Goal: Find specific page/section: Find specific page/section

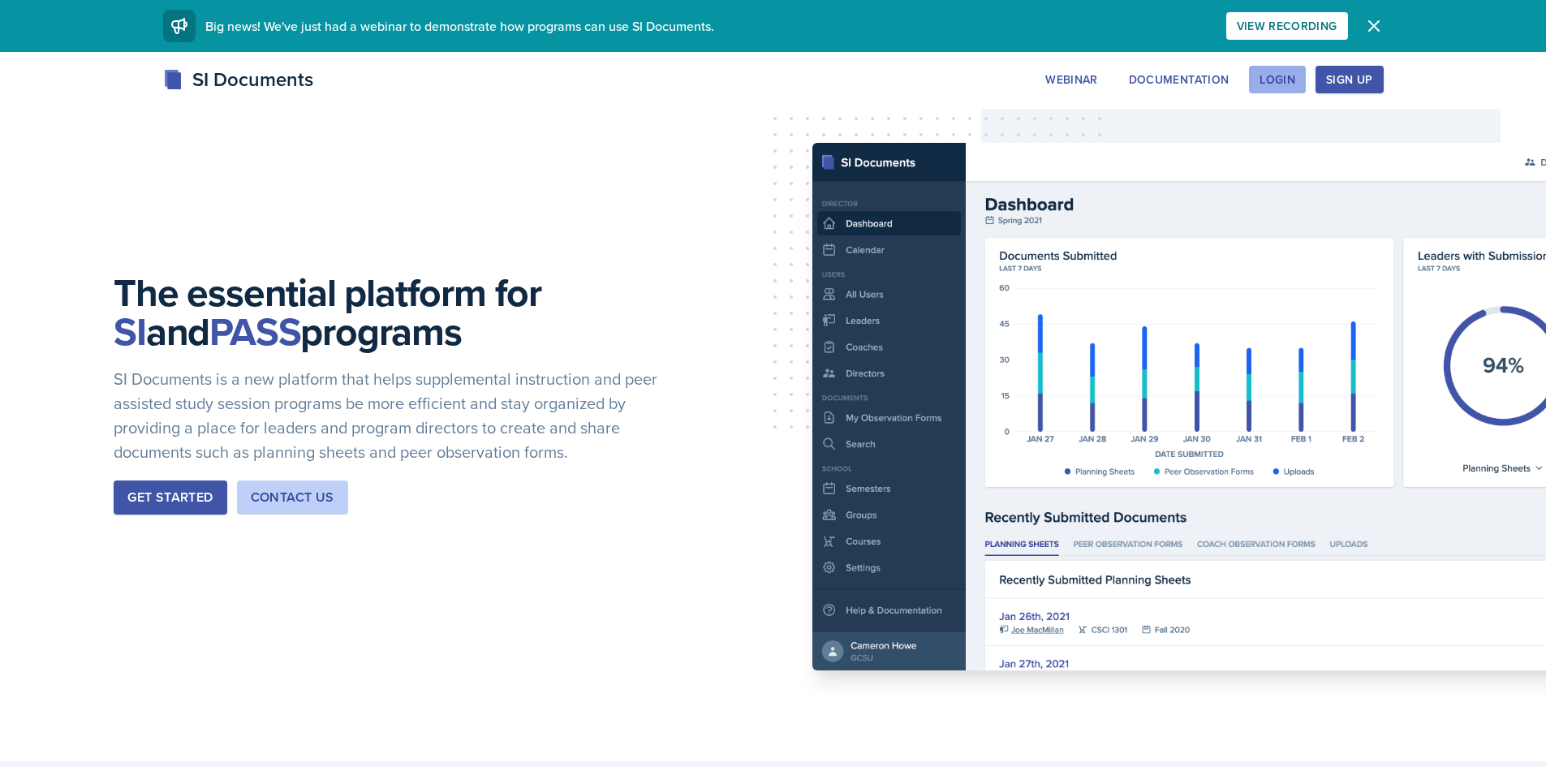
click at [1274, 75] on div "Login" at bounding box center [1278, 79] width 36 height 13
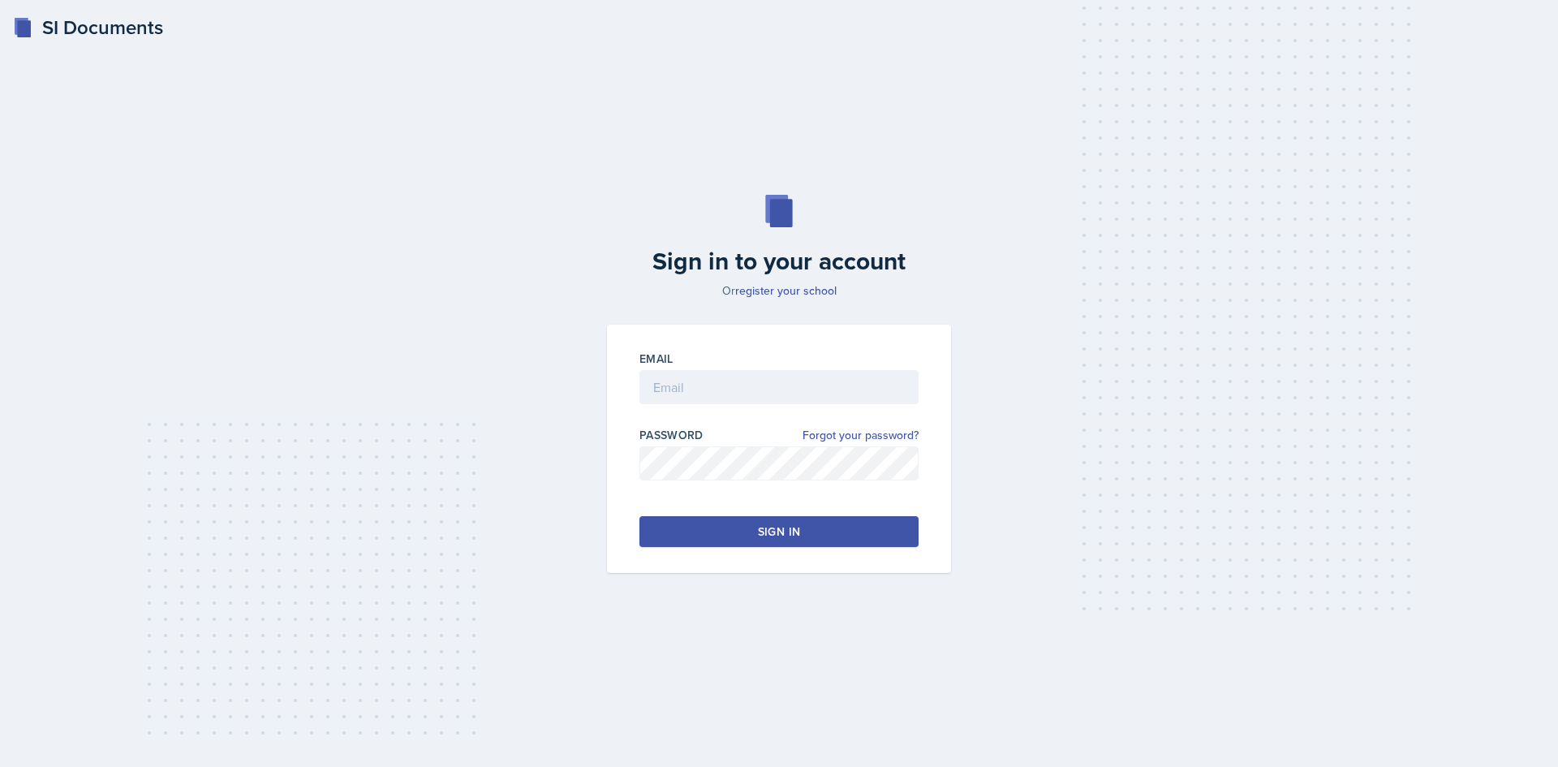
click at [808, 365] on div "Email" at bounding box center [779, 359] width 279 height 16
click at [803, 377] on input "email" at bounding box center [779, 387] width 279 height 34
type input "[EMAIL_ADDRESS][DOMAIN_NAME]"
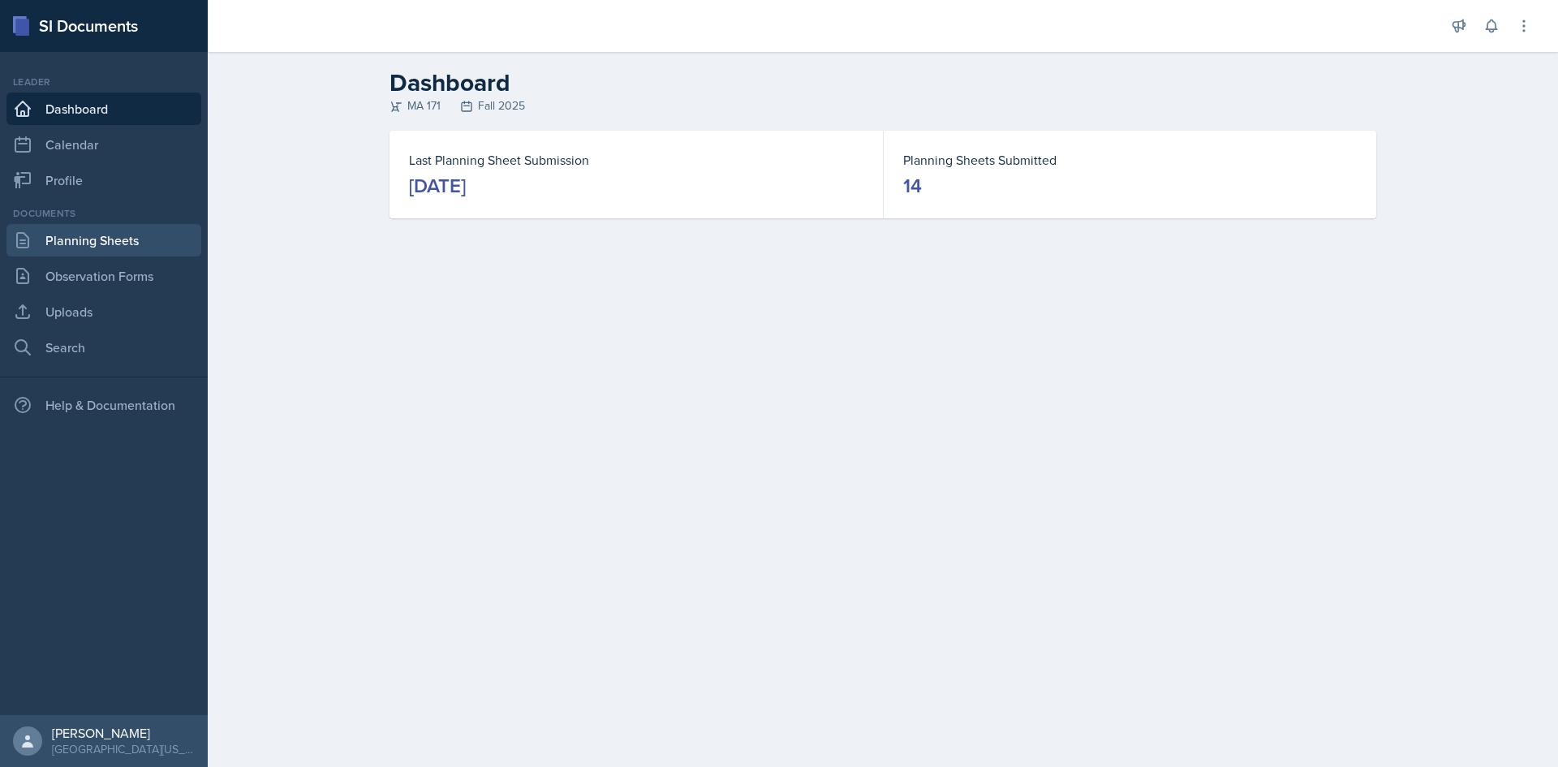
click at [96, 249] on link "Planning Sheets" at bounding box center [103, 240] width 195 height 32
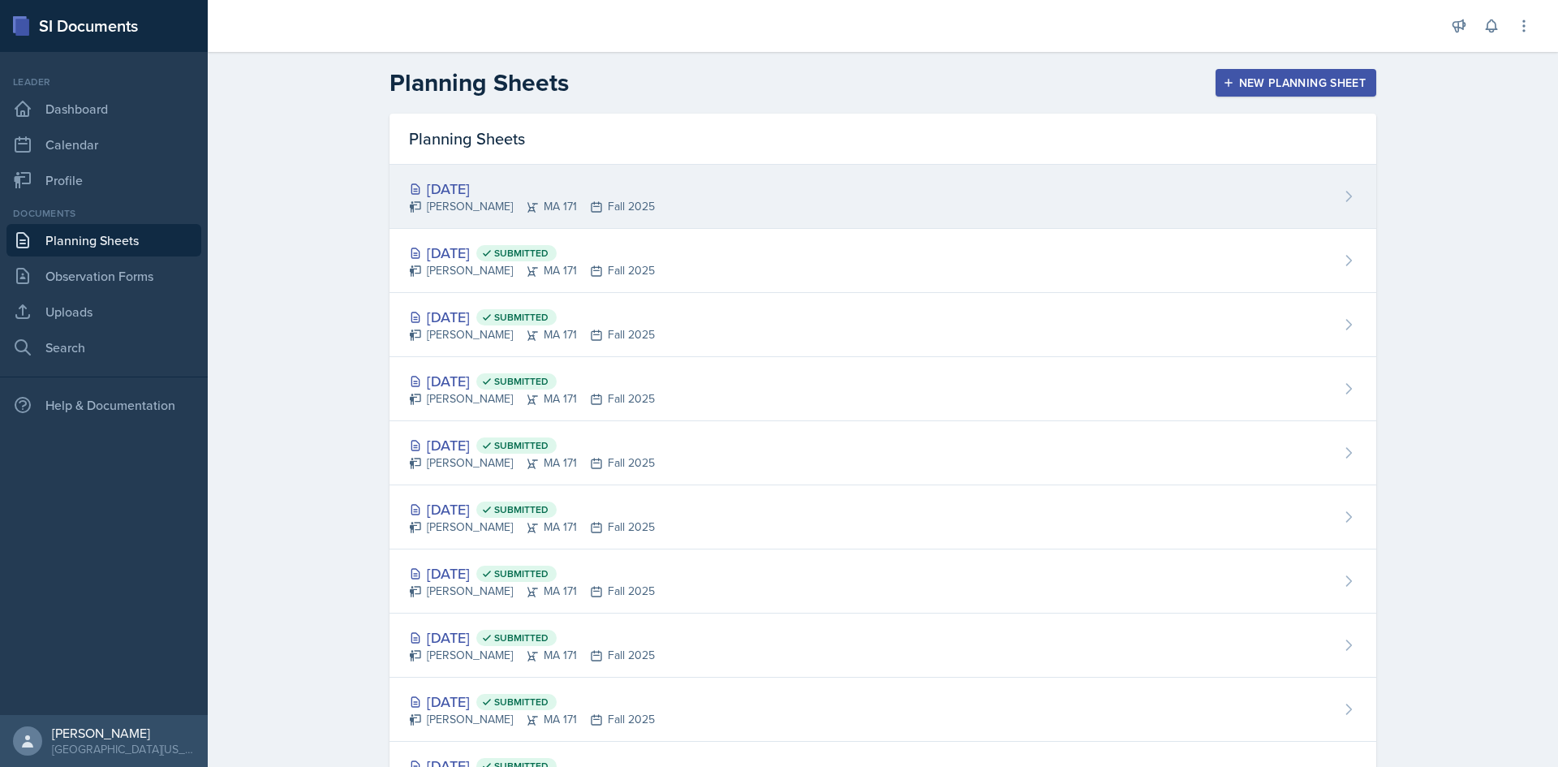
click at [459, 179] on div "[DATE]" at bounding box center [532, 189] width 246 height 22
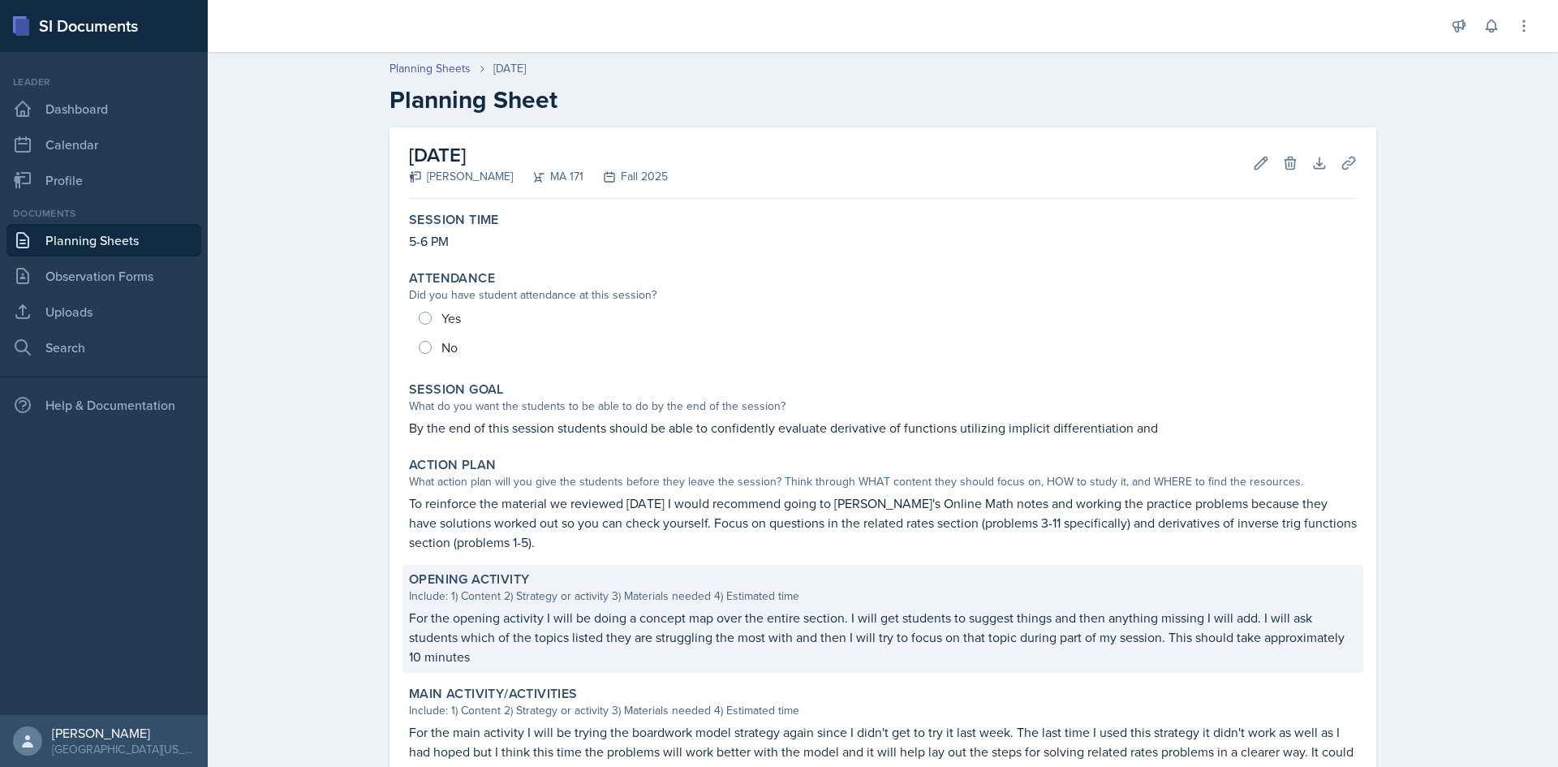
scroll to position [313, 0]
